Goal: Communication & Community: Share content

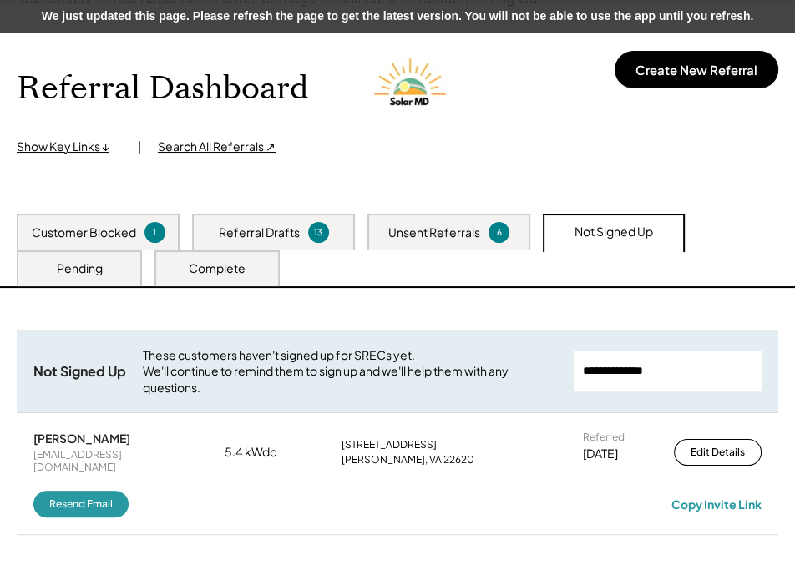
click at [400, 231] on div "Unsent Referrals" at bounding box center [434, 233] width 92 height 17
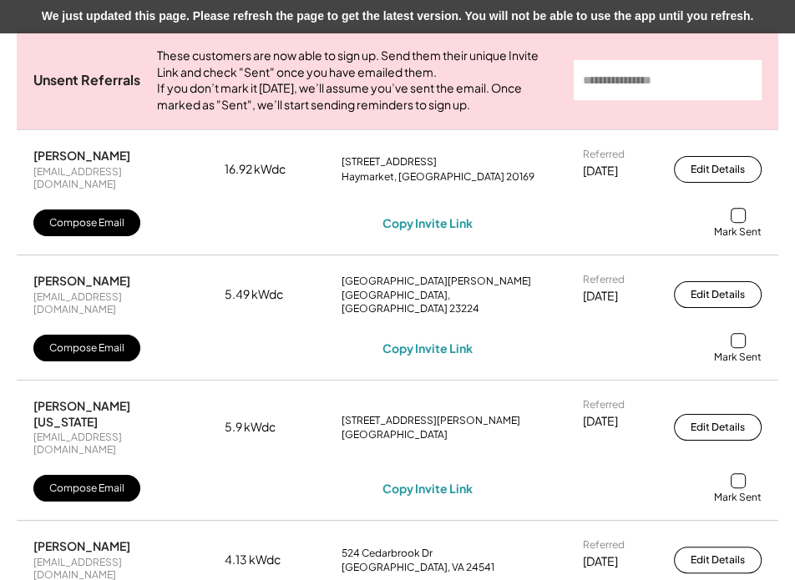
scroll to position [379, 0]
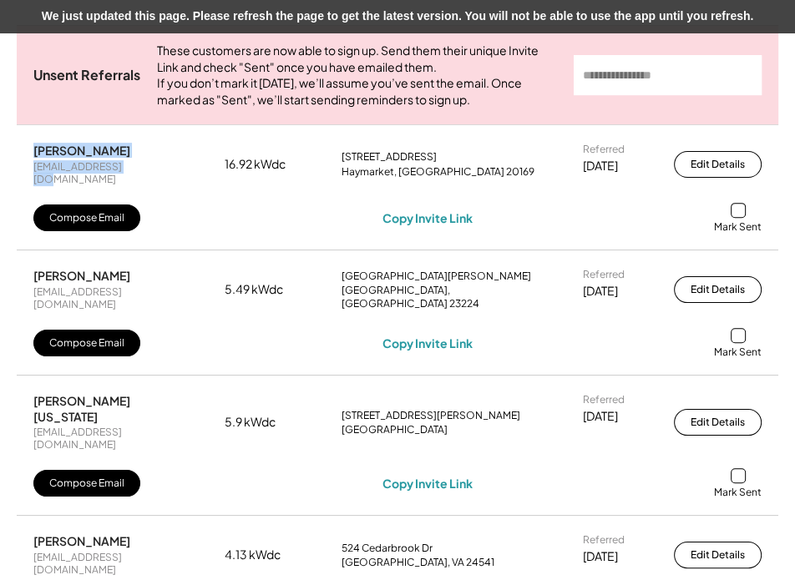
drag, startPoint x: 133, startPoint y: 183, endPoint x: 32, endPoint y: 161, distance: 103.3
click at [30, 163] on div "Christopher Highfill christophh@aol.com 16.92 kWdc 15735 Ryder Ct Haymarket, VA…" at bounding box center [398, 188] width 762 height 124
copy div "Christopher Highfill christophh@aol.com"
click at [433, 221] on div "Copy Invite Link" at bounding box center [427, 217] width 90 height 15
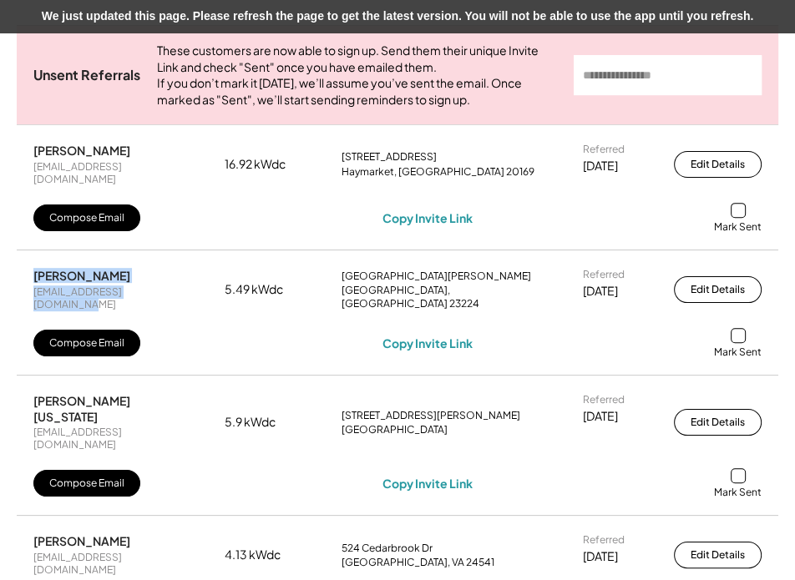
drag, startPoint x: 164, startPoint y: 292, endPoint x: 13, endPoint y: 286, distance: 151.3
click at [13, 286] on div "Unsent Referrals These customers are now able to sign up. Send them their uniqu…" at bounding box center [397, 479] width 795 height 992
copy div "David Starks davidstarke07@comcast.net"
drag, startPoint x: 428, startPoint y: 334, endPoint x: 480, endPoint y: 326, distance: 52.4
click at [428, 336] on div "Copy Invite Link" at bounding box center [427, 343] width 90 height 15
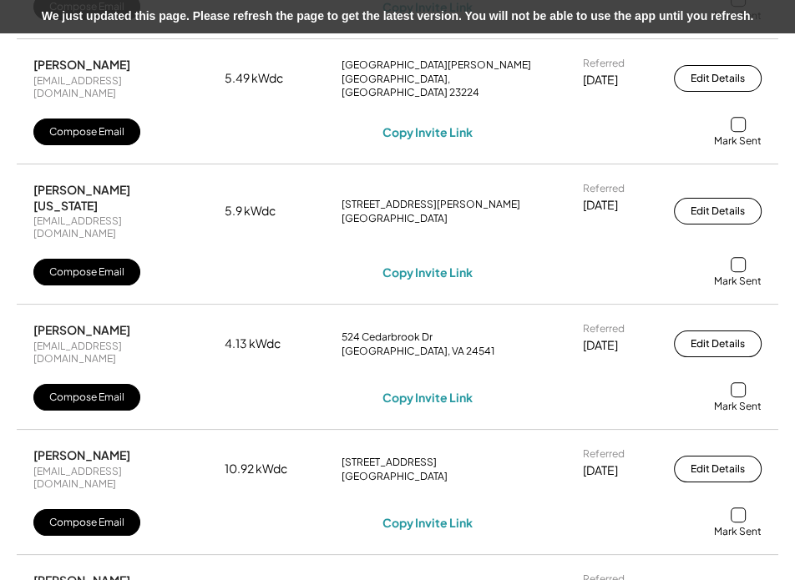
scroll to position [607, 0]
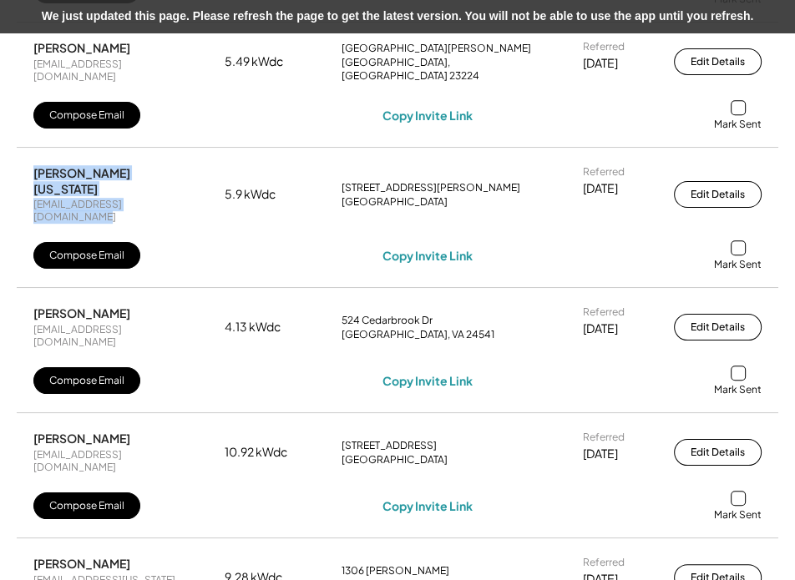
drag, startPoint x: 190, startPoint y: 180, endPoint x: 8, endPoint y: 155, distance: 182.8
click at [8, 155] on div "Unsent Referrals These customers are now able to sign up. Send them their uniqu…" at bounding box center [397, 251] width 795 height 992
copy div "Isaac Washington isaacwashington67@gmail.com"
click at [425, 248] on div "Copy Invite Link" at bounding box center [427, 255] width 90 height 15
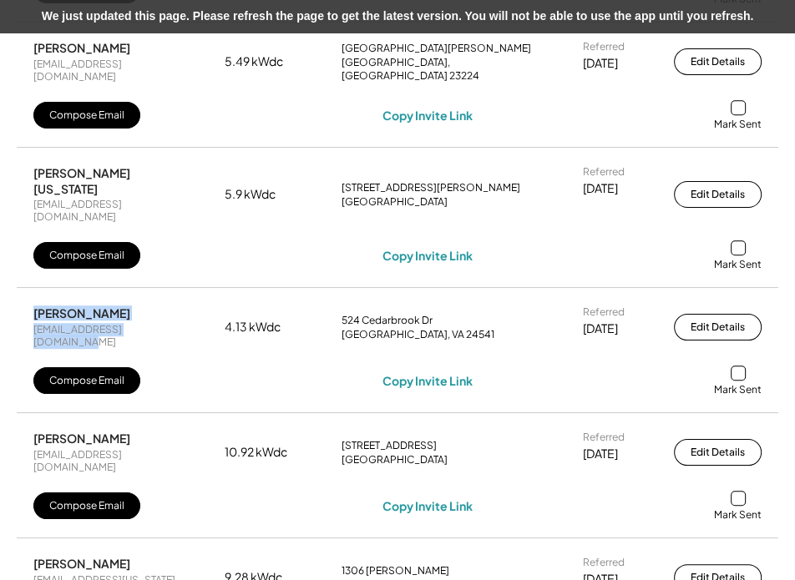
drag, startPoint x: 187, startPoint y: 292, endPoint x: -1, endPoint y: 278, distance: 188.4
copy div "Eddie Crumpton eddiecrumpton85@gmail.com"
click at [417, 373] on div "Copy Invite Link" at bounding box center [427, 380] width 90 height 15
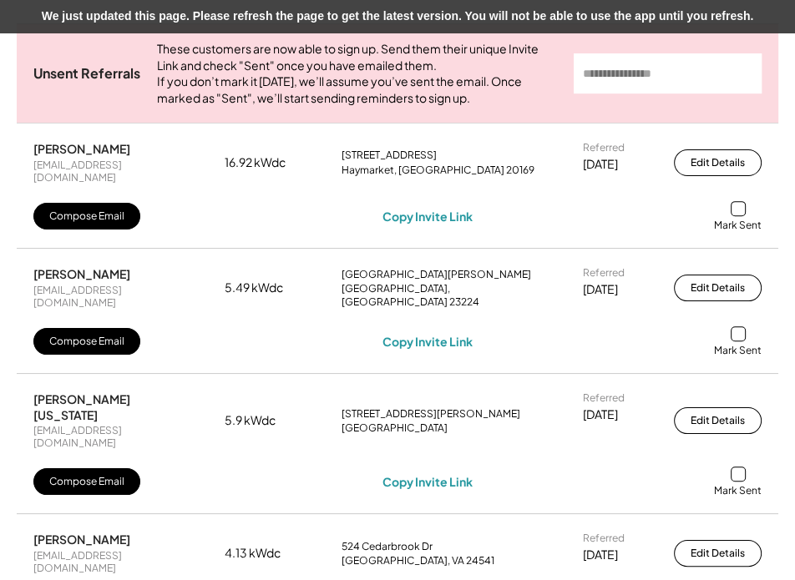
scroll to position [379, 0]
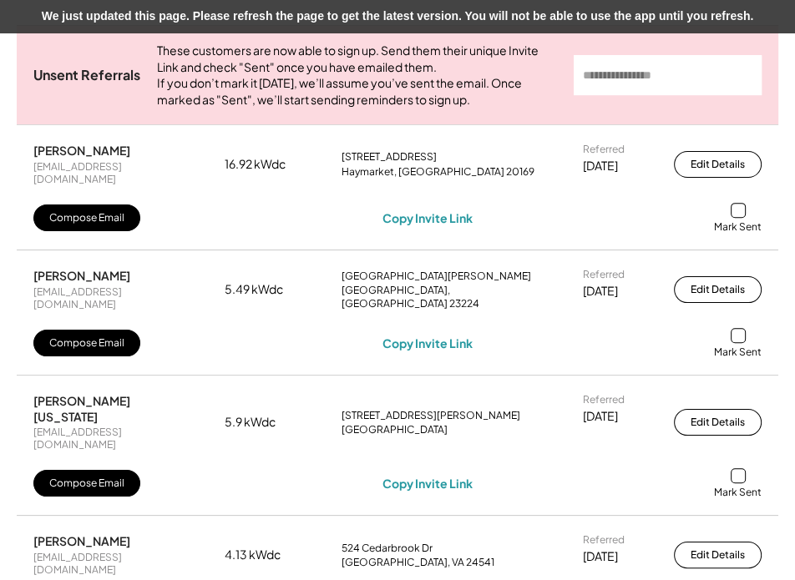
click at [742, 331] on div at bounding box center [738, 335] width 15 height 15
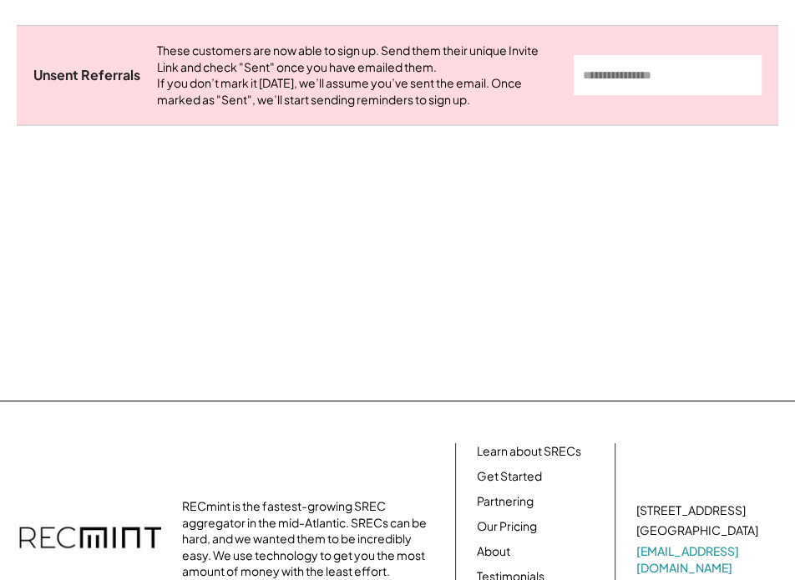
scroll to position [432, 0]
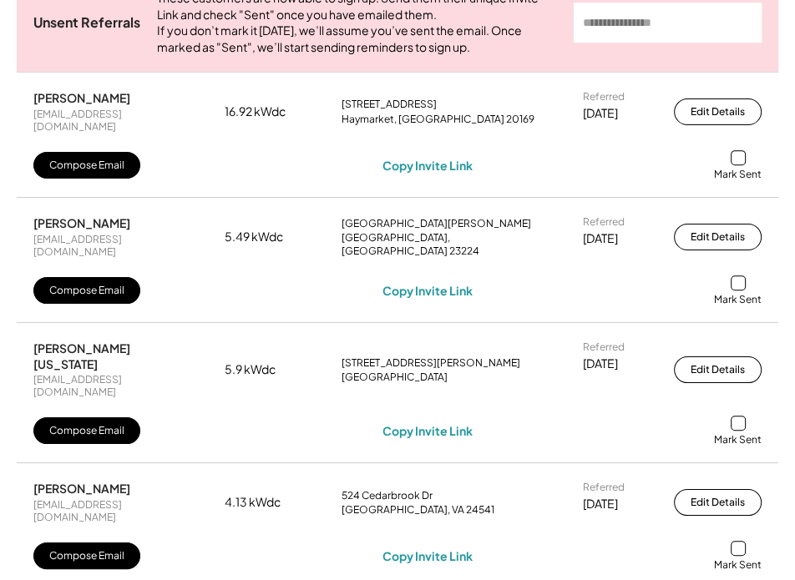
click at [729, 276] on div "Mark Sent" at bounding box center [738, 291] width 48 height 31
click at [737, 276] on div at bounding box center [738, 283] width 15 height 15
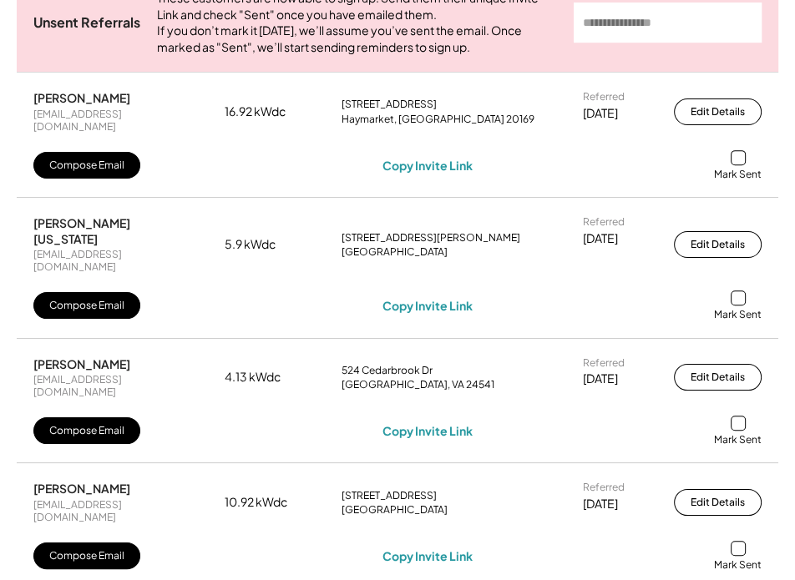
click at [739, 159] on div at bounding box center [738, 157] width 15 height 15
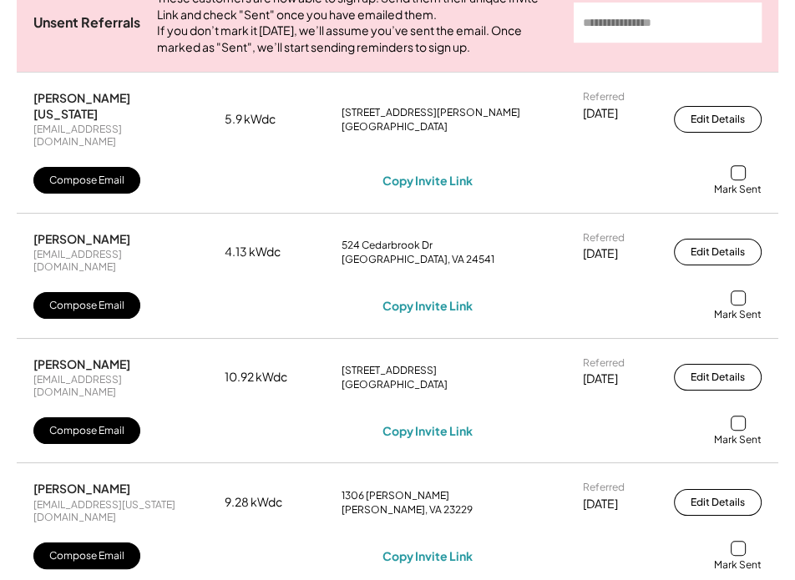
click at [739, 165] on div at bounding box center [738, 172] width 15 height 15
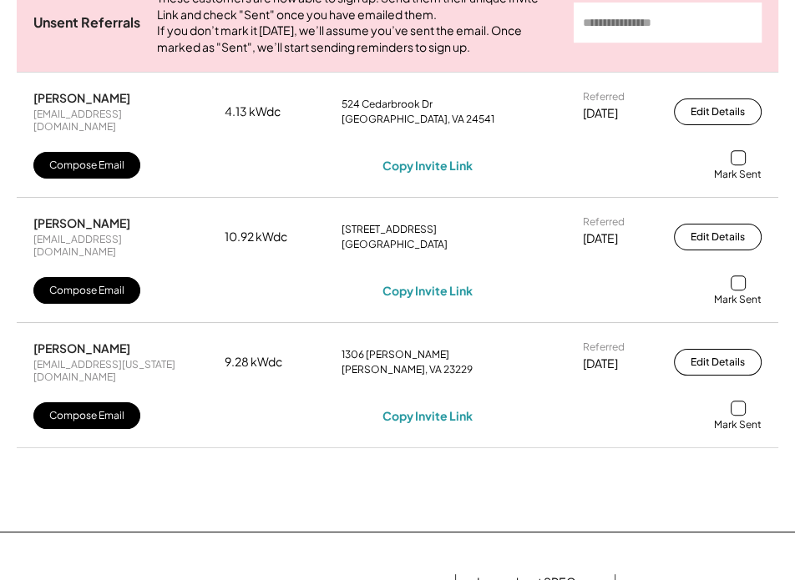
click at [738, 161] on div at bounding box center [738, 157] width 15 height 15
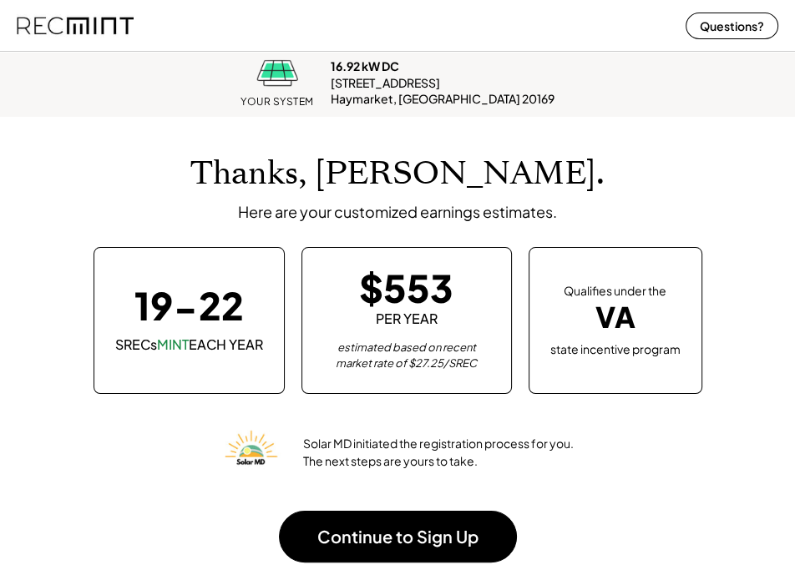
scroll to position [205, 752]
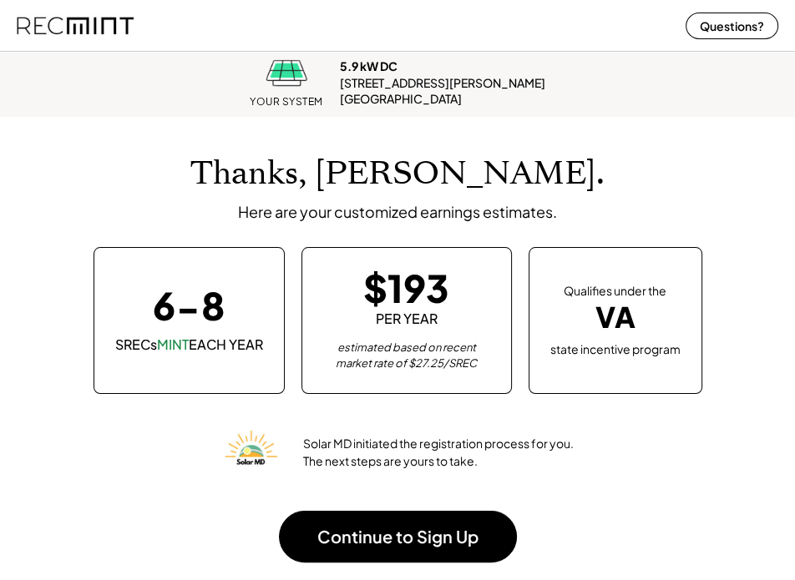
scroll to position [205, 752]
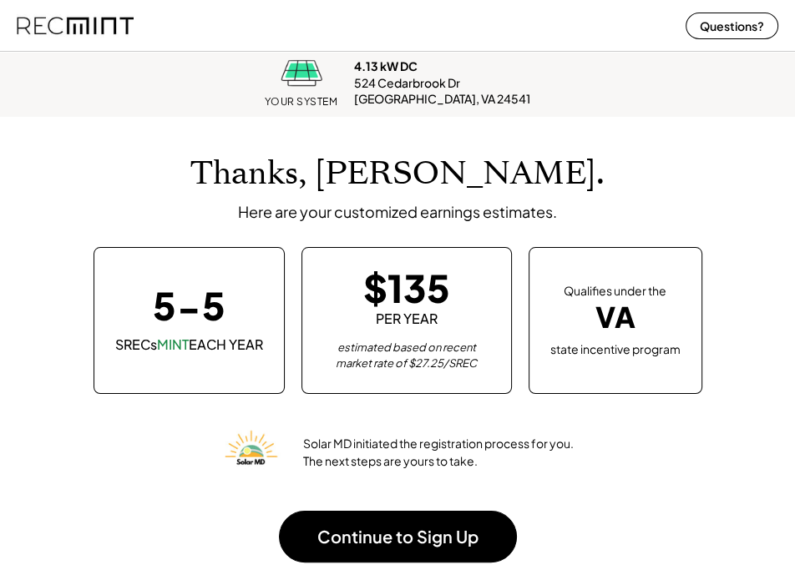
scroll to position [205, 752]
